Goal: Find specific page/section: Find specific page/section

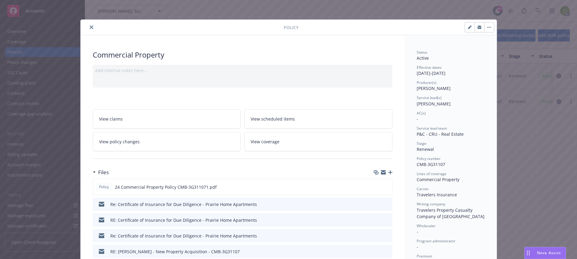
click at [90, 27] on icon "close" at bounding box center [92, 27] width 4 height 4
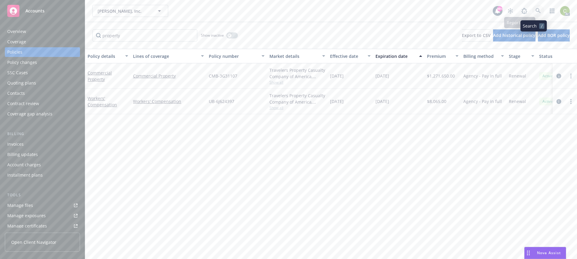
click at [534, 8] on link at bounding box center [538, 11] width 12 height 12
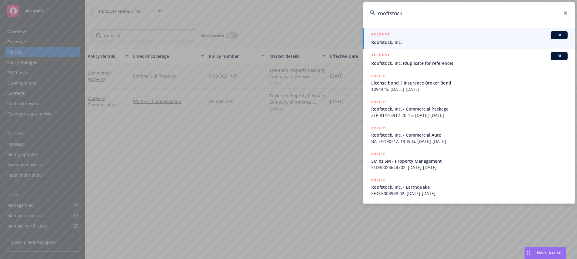
type input "rooftstock"
click at [435, 37] on div "ACCOUNT BI" at bounding box center [469, 35] width 196 height 8
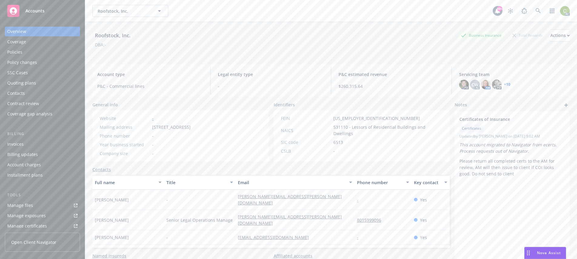
click at [20, 52] on div "Policies" at bounding box center [14, 52] width 15 height 10
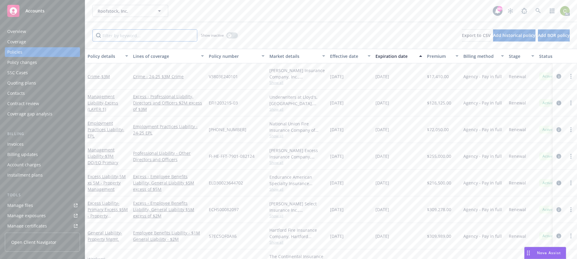
click at [145, 35] on input "Filter by keyword..." at bounding box center [144, 35] width 105 height 12
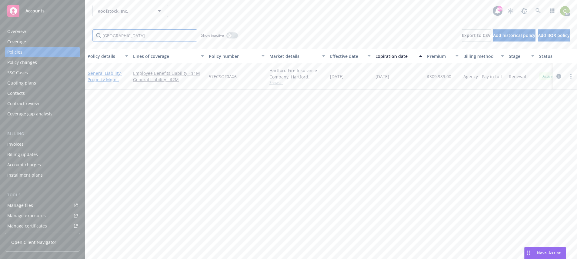
type input "[GEOGRAPHIC_DATA]"
click at [107, 74] on link "General Liability - Property Mgmt." at bounding box center [105, 76] width 35 height 12
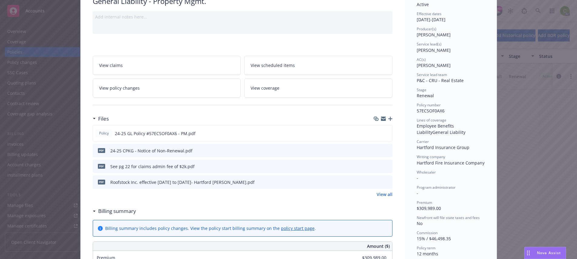
scroll to position [61, 0]
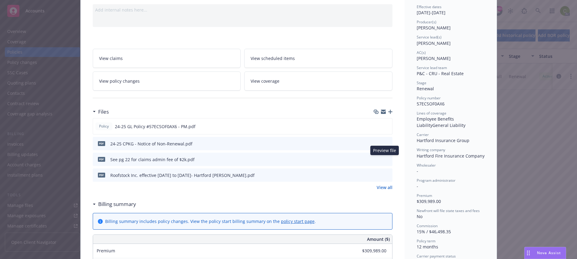
click at [387, 160] on button "preview file" at bounding box center [386, 158] width 7 height 5
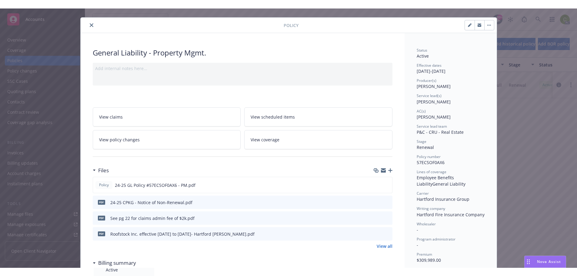
scroll to position [0, 0]
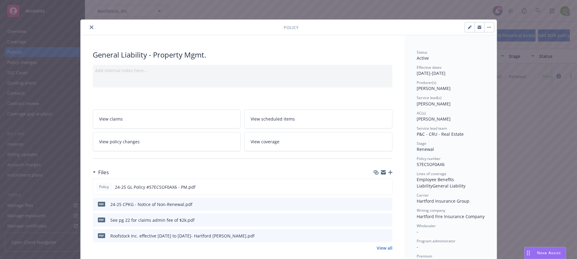
click at [88, 29] on button "close" at bounding box center [91, 27] width 7 height 7
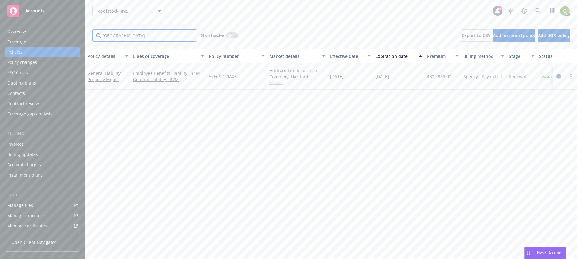
click at [131, 33] on input "[GEOGRAPHIC_DATA]" at bounding box center [144, 35] width 105 height 12
click at [190, 34] on input "[GEOGRAPHIC_DATA]" at bounding box center [144, 35] width 105 height 12
